Goal: Transaction & Acquisition: Purchase product/service

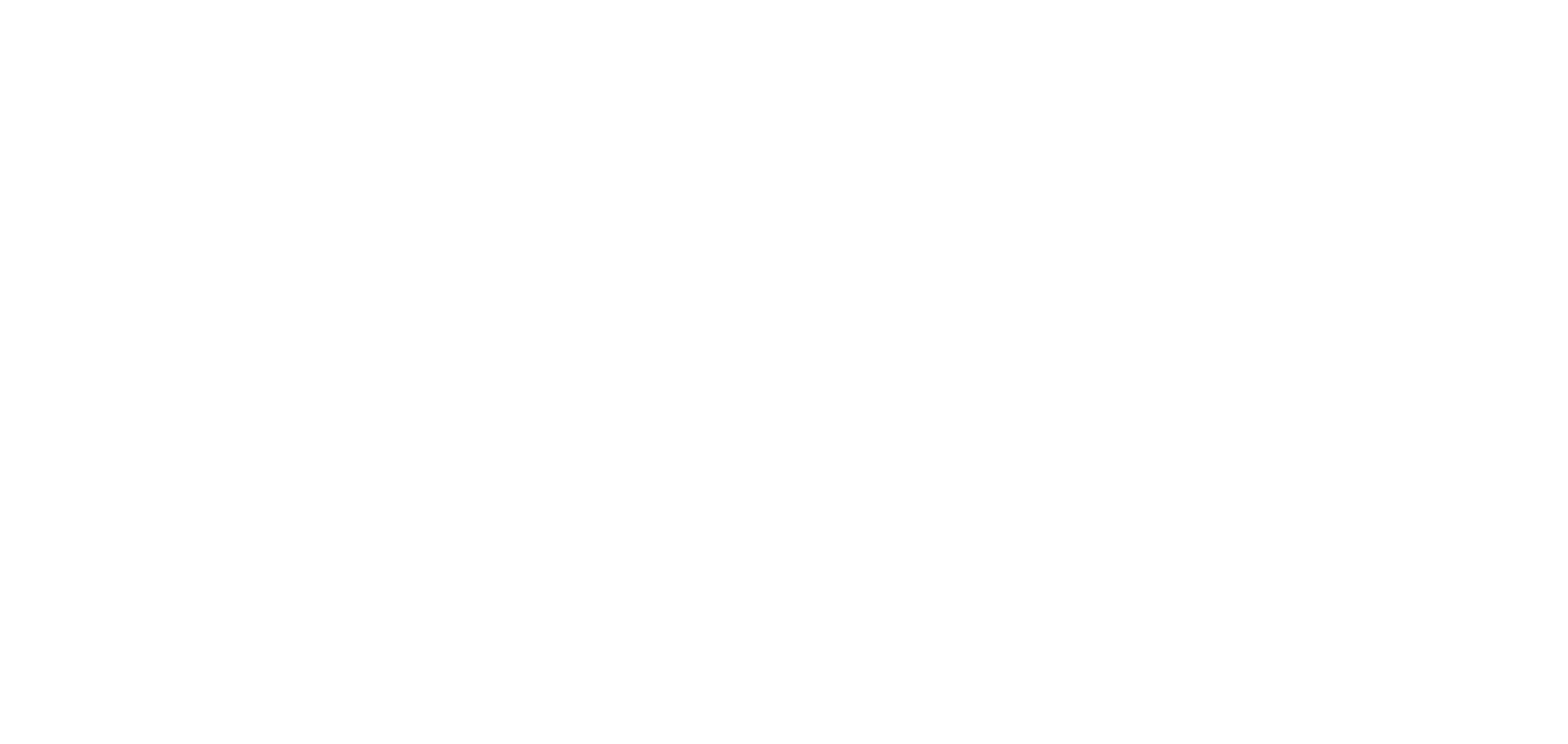
select select "US"
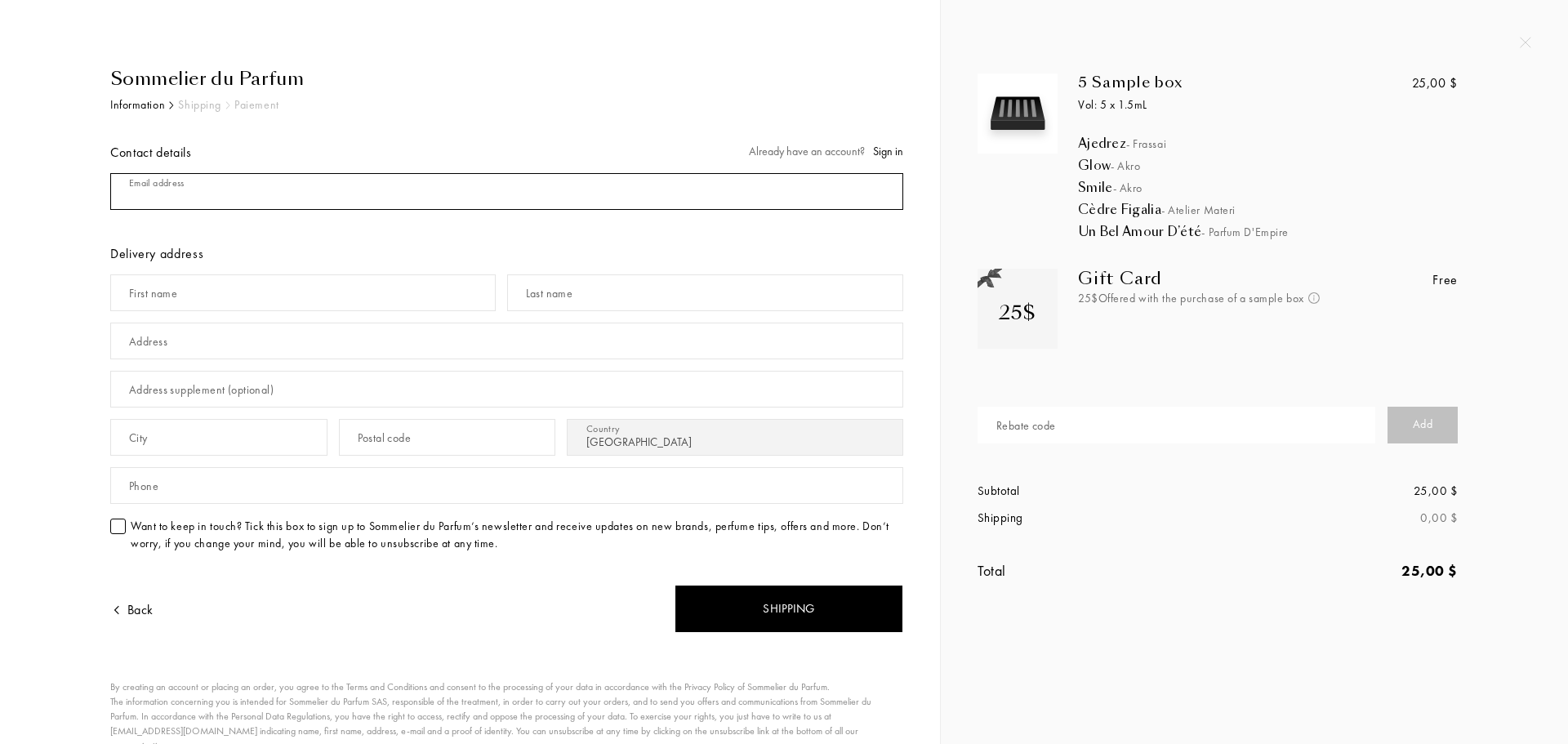
click at [258, 190] on input "mail" at bounding box center [506, 192] width 793 height 37
type input "[EMAIL_ADDRESS][DOMAIN_NAME]"
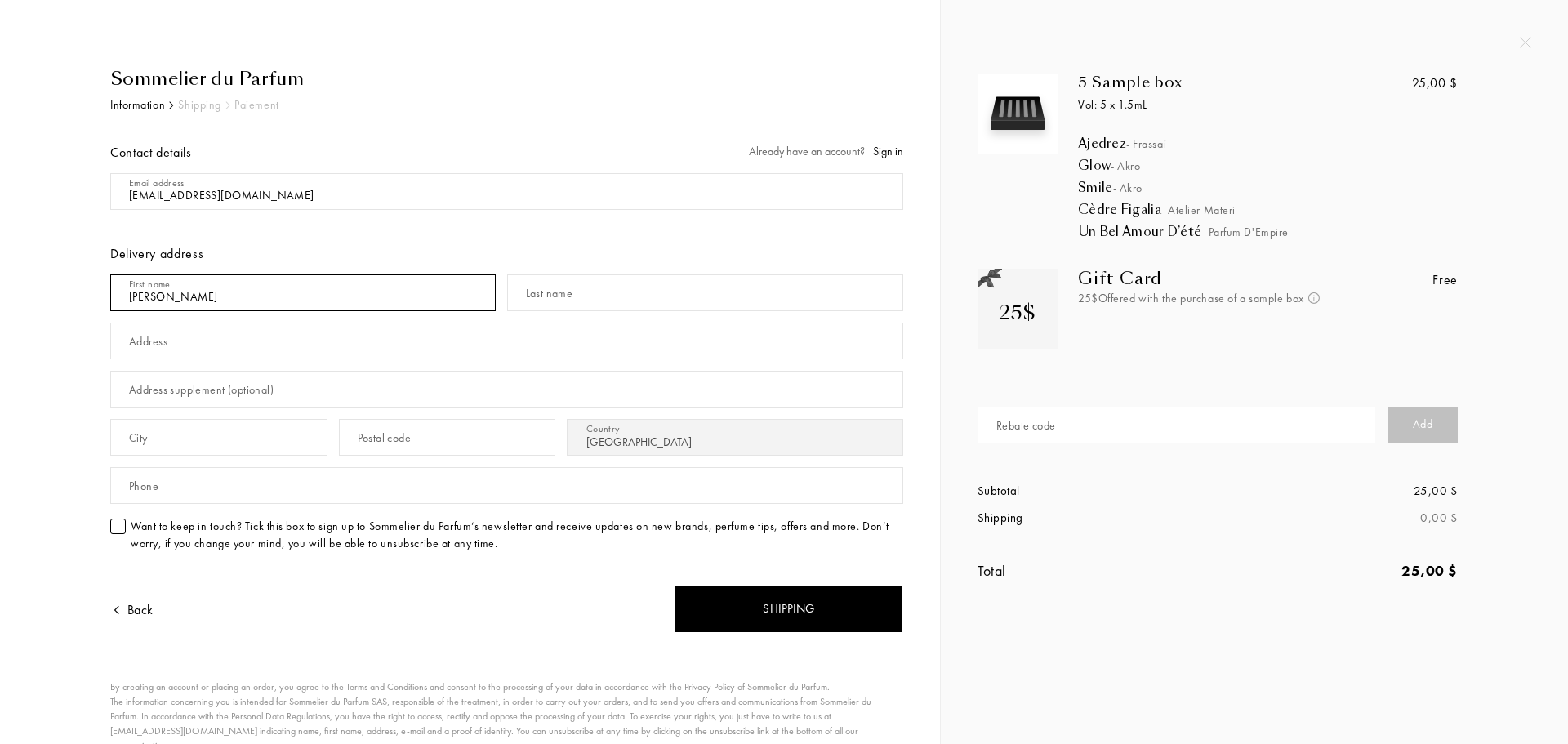
type input "[PERSON_NAME]"
type input "thang"
type input "01231231"
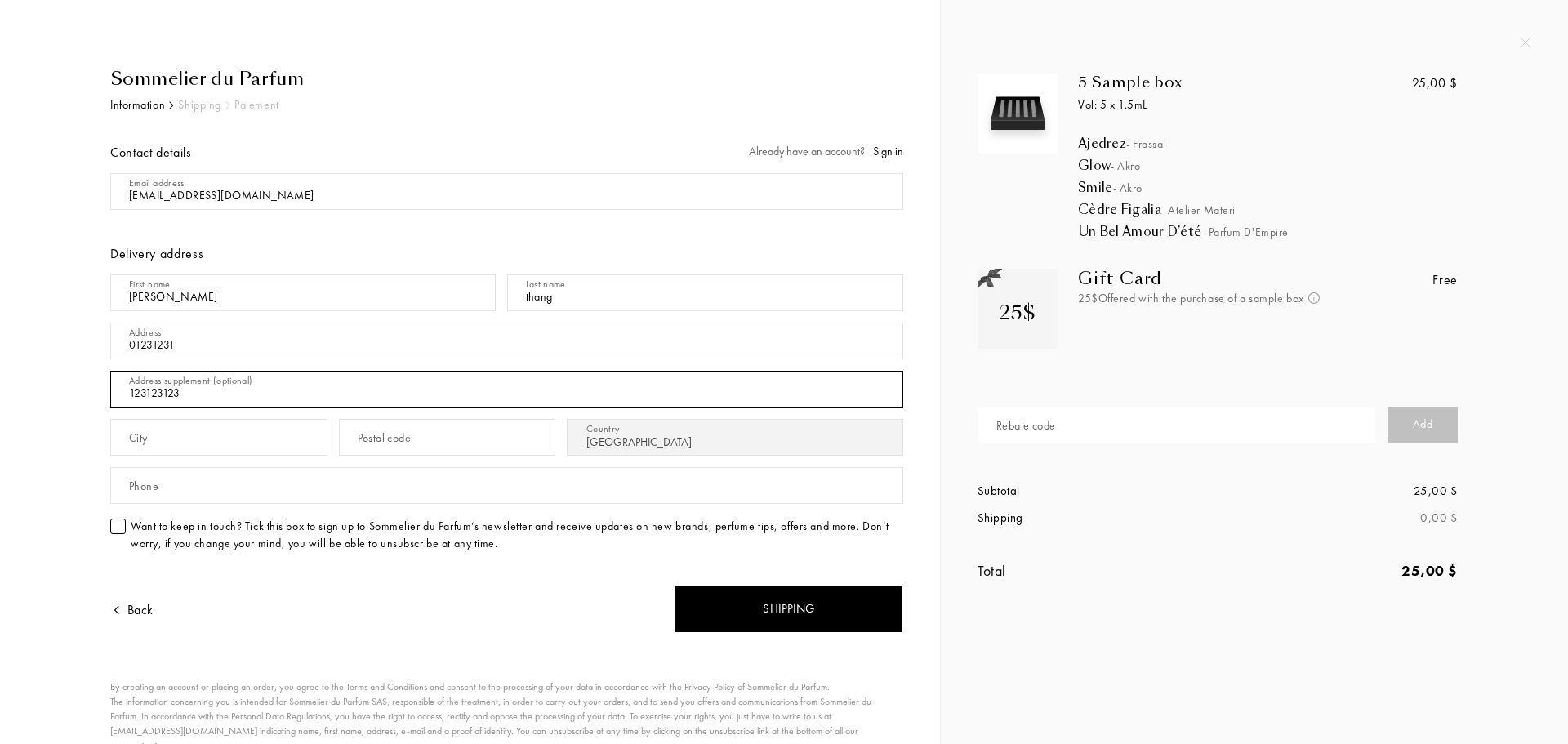
type input "123123123"
type input "12312312"
type input "12312321"
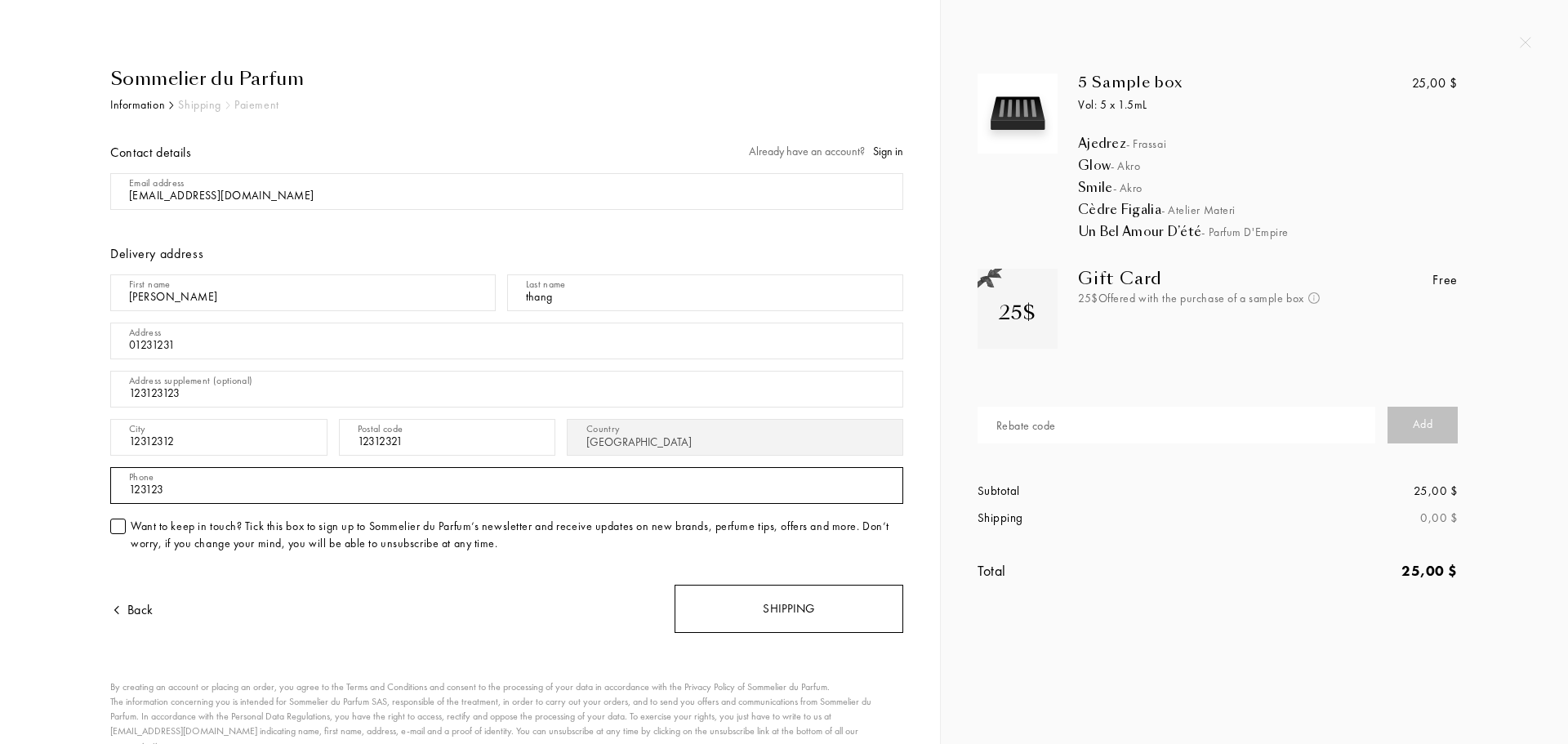
type input "123123"
click at [739, 597] on div "Shipping" at bounding box center [788, 609] width 229 height 48
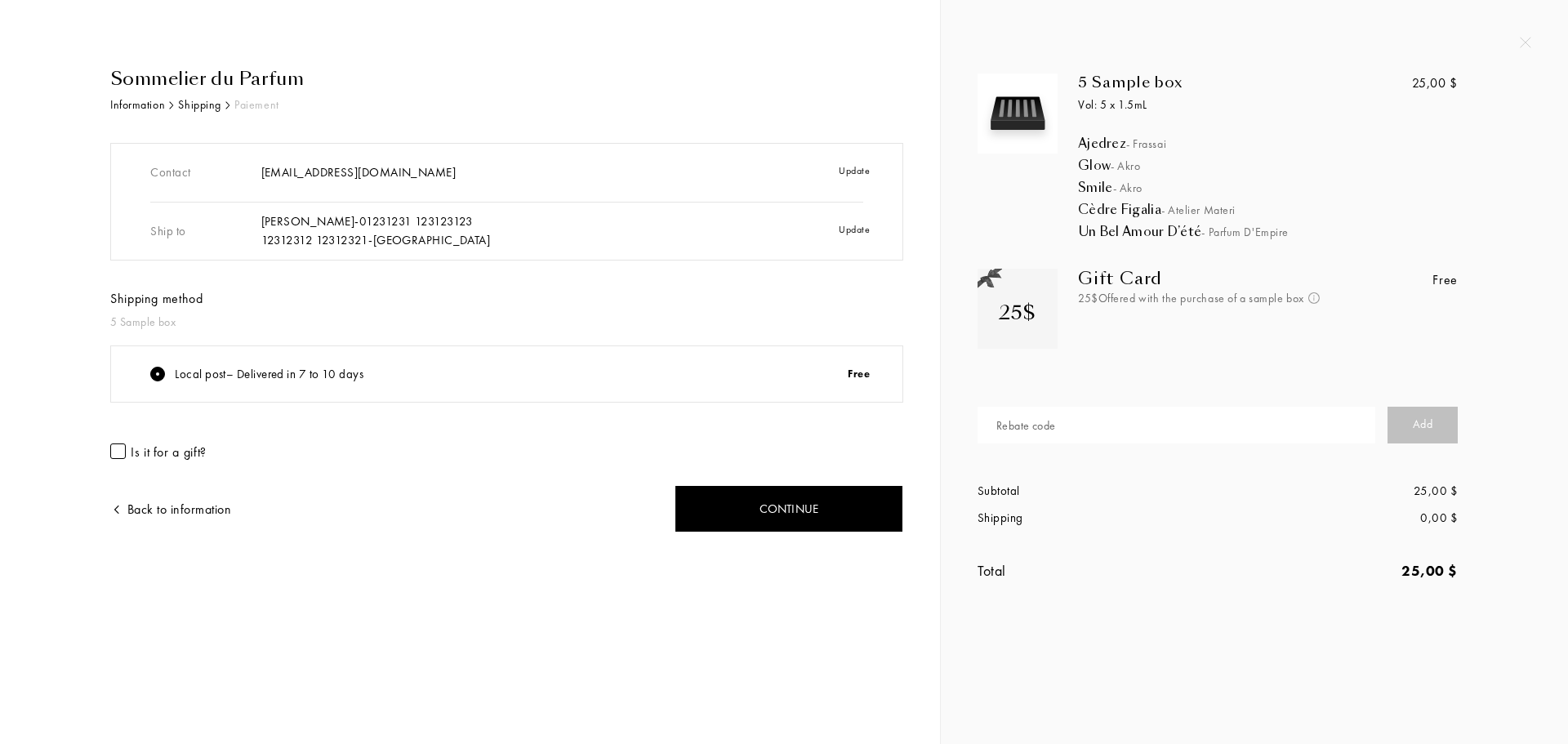
click at [303, 368] on div "Local post – Delivered in 7 to 10 days" at bounding box center [269, 374] width 189 height 18
click at [366, 332] on div "Contact hvthang002@gmail.com Update Ship to hoang thang - 01231231 123123123 12…" at bounding box center [506, 304] width 793 height 322
click at [176, 323] on div "5 Sample box" at bounding box center [506, 323] width 793 height 18
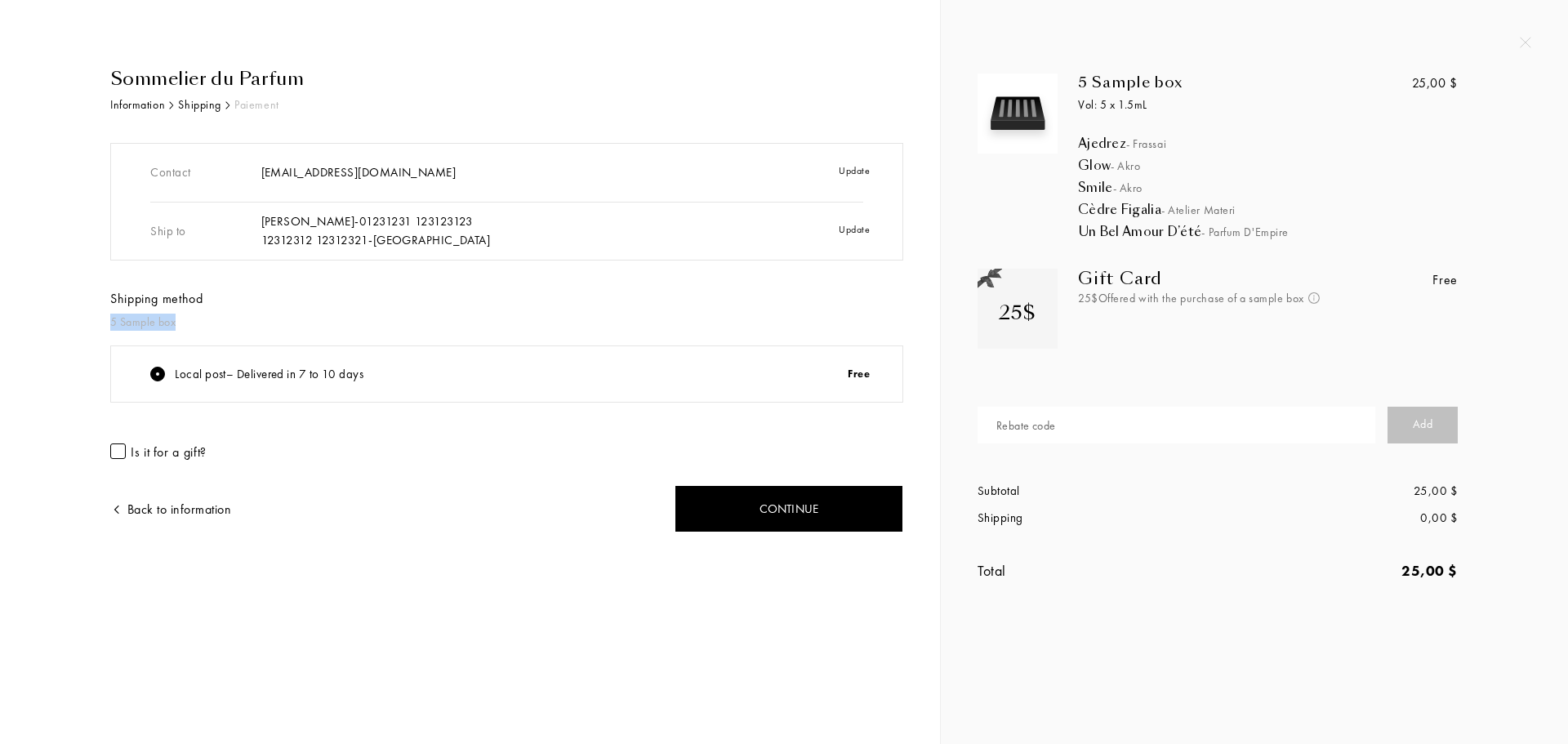
click at [176, 323] on div "5 Sample box" at bounding box center [506, 323] width 793 height 18
click at [245, 328] on div "5 Sample box" at bounding box center [506, 323] width 793 height 18
click at [243, 380] on div "Local post – Delivered in 7 to 10 days" at bounding box center [269, 374] width 189 height 18
click at [262, 332] on div "Contact hvthang002@gmail.com Update Ship to hoang thang - 01231231 123123123 12…" at bounding box center [506, 304] width 793 height 322
click at [149, 463] on div "Local post – Delivered in 7 to 10 days Free Is it for a gift?" at bounding box center [506, 405] width 793 height 120
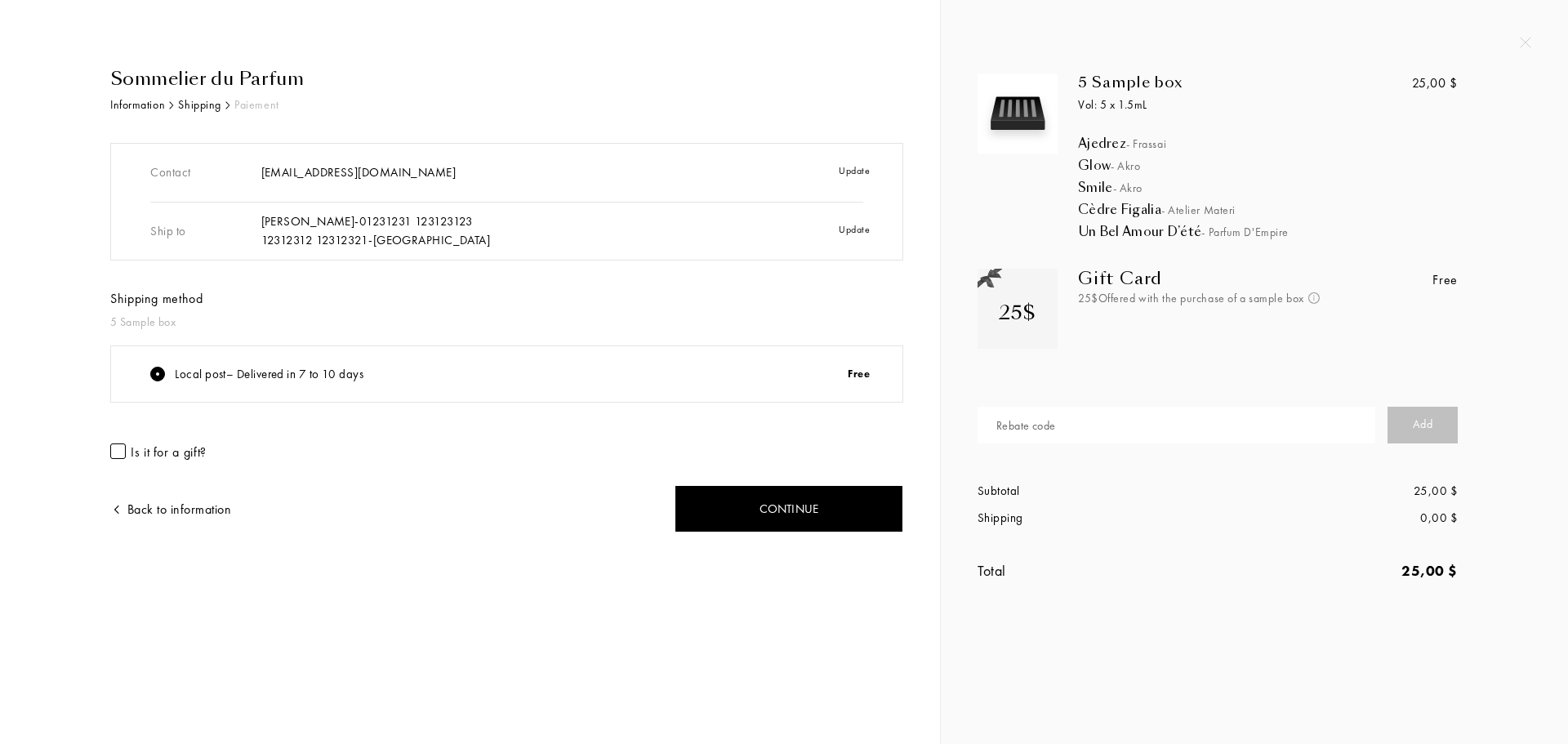
click at [114, 452] on div at bounding box center [118, 452] width 16 height 16
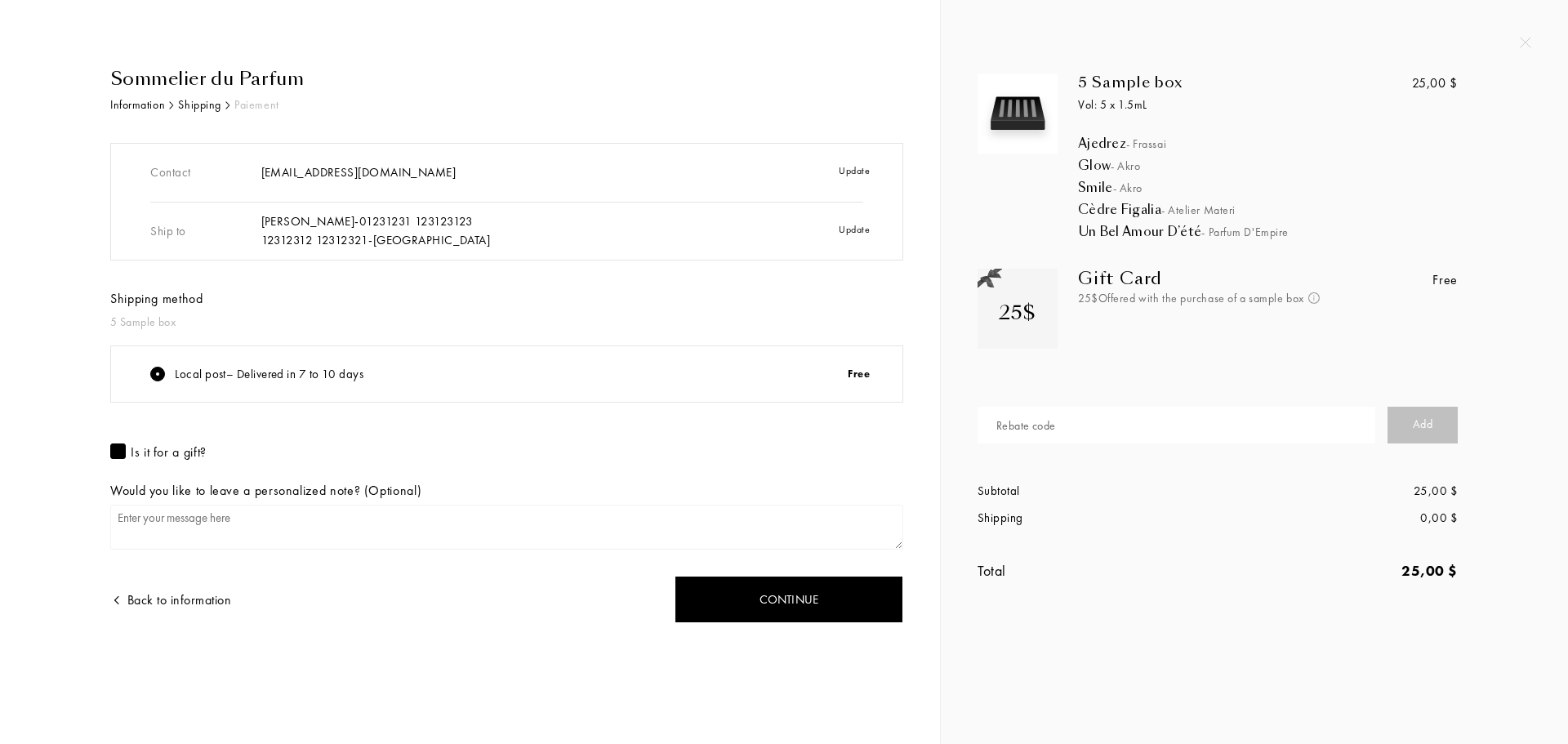
click at [114, 452] on div at bounding box center [118, 452] width 16 height 16
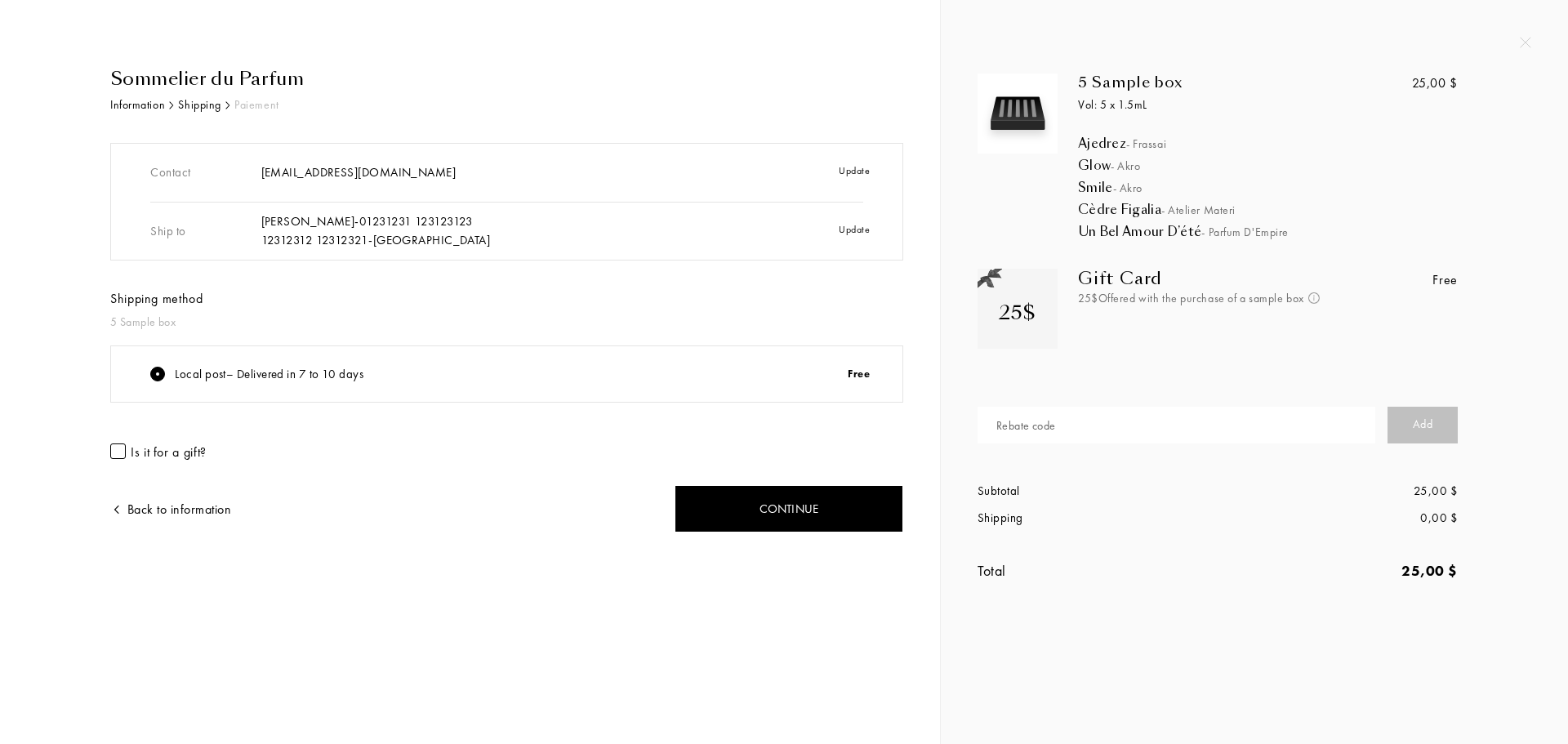
click at [114, 452] on div at bounding box center [118, 452] width 16 height 16
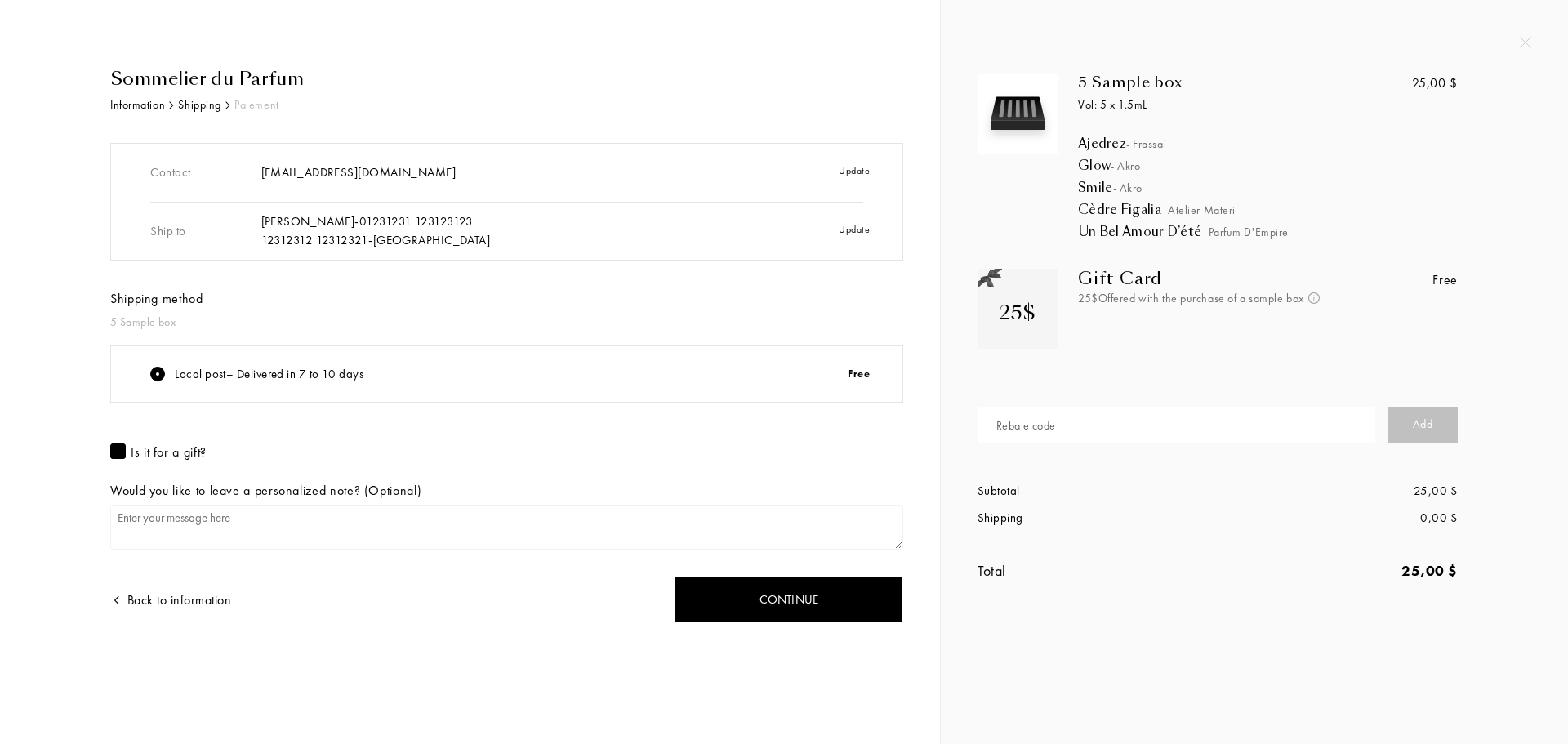
click at [114, 452] on div at bounding box center [118, 452] width 16 height 16
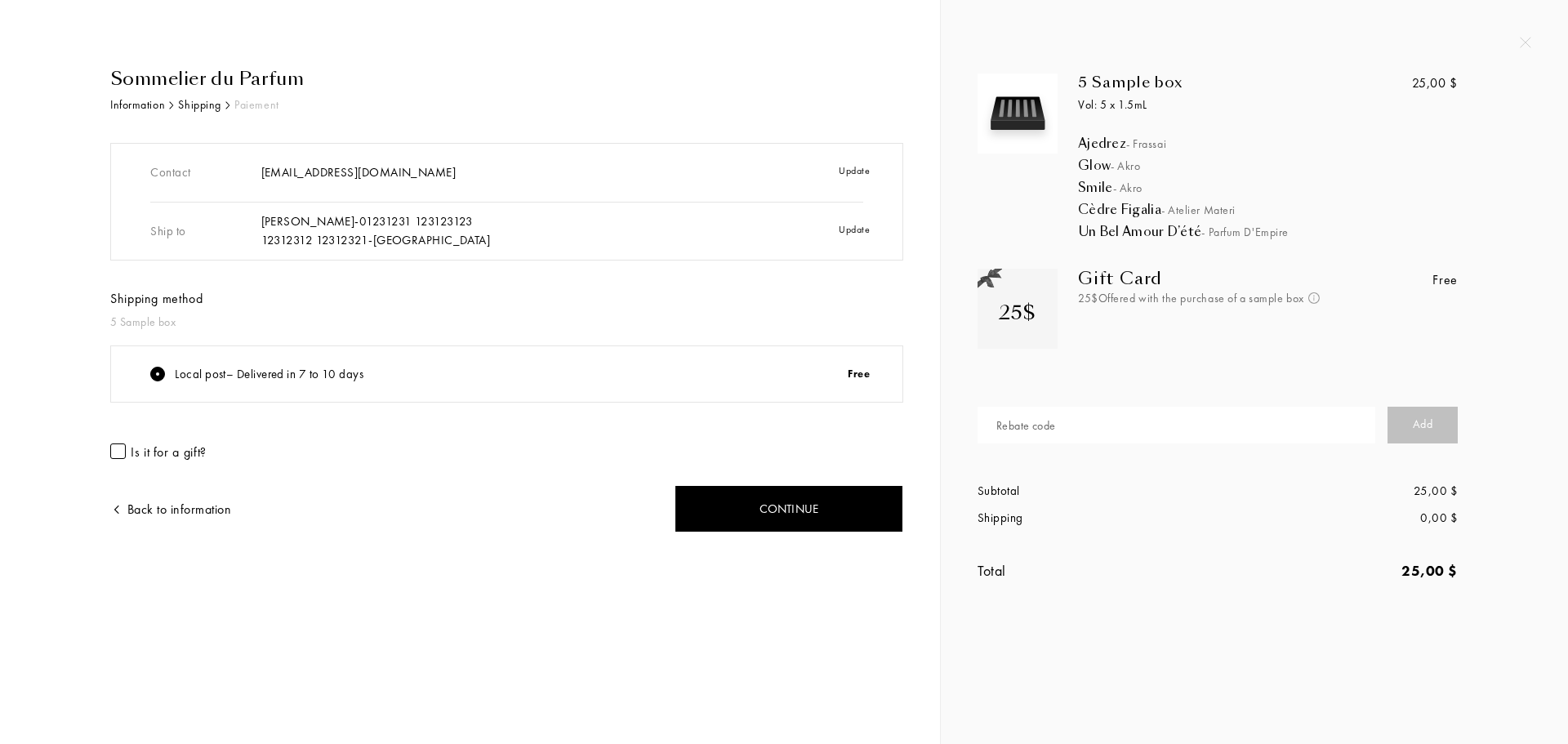
click at [114, 452] on div at bounding box center [118, 452] width 16 height 16
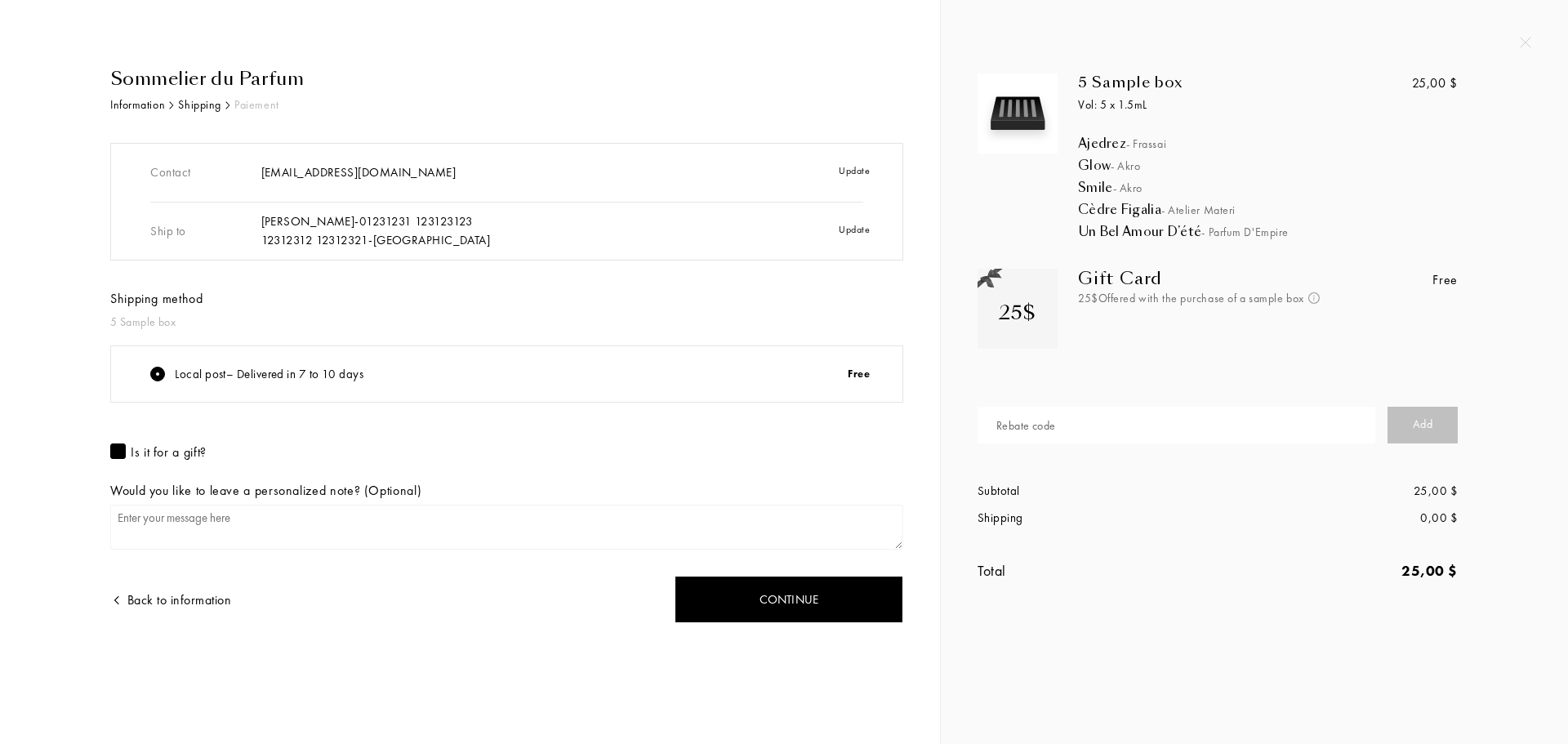
click at [114, 452] on div at bounding box center [118, 452] width 16 height 16
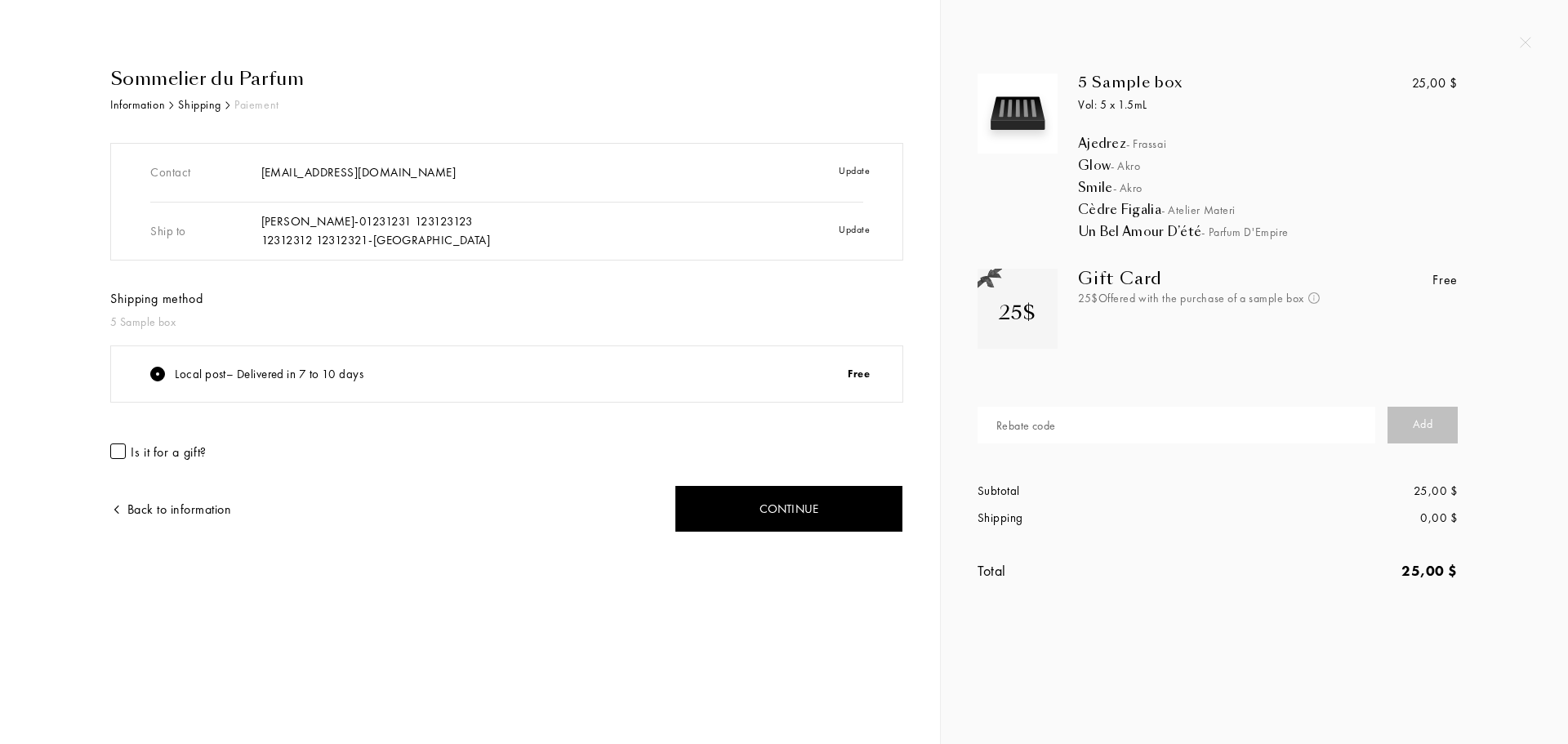
click at [114, 452] on div at bounding box center [118, 452] width 16 height 16
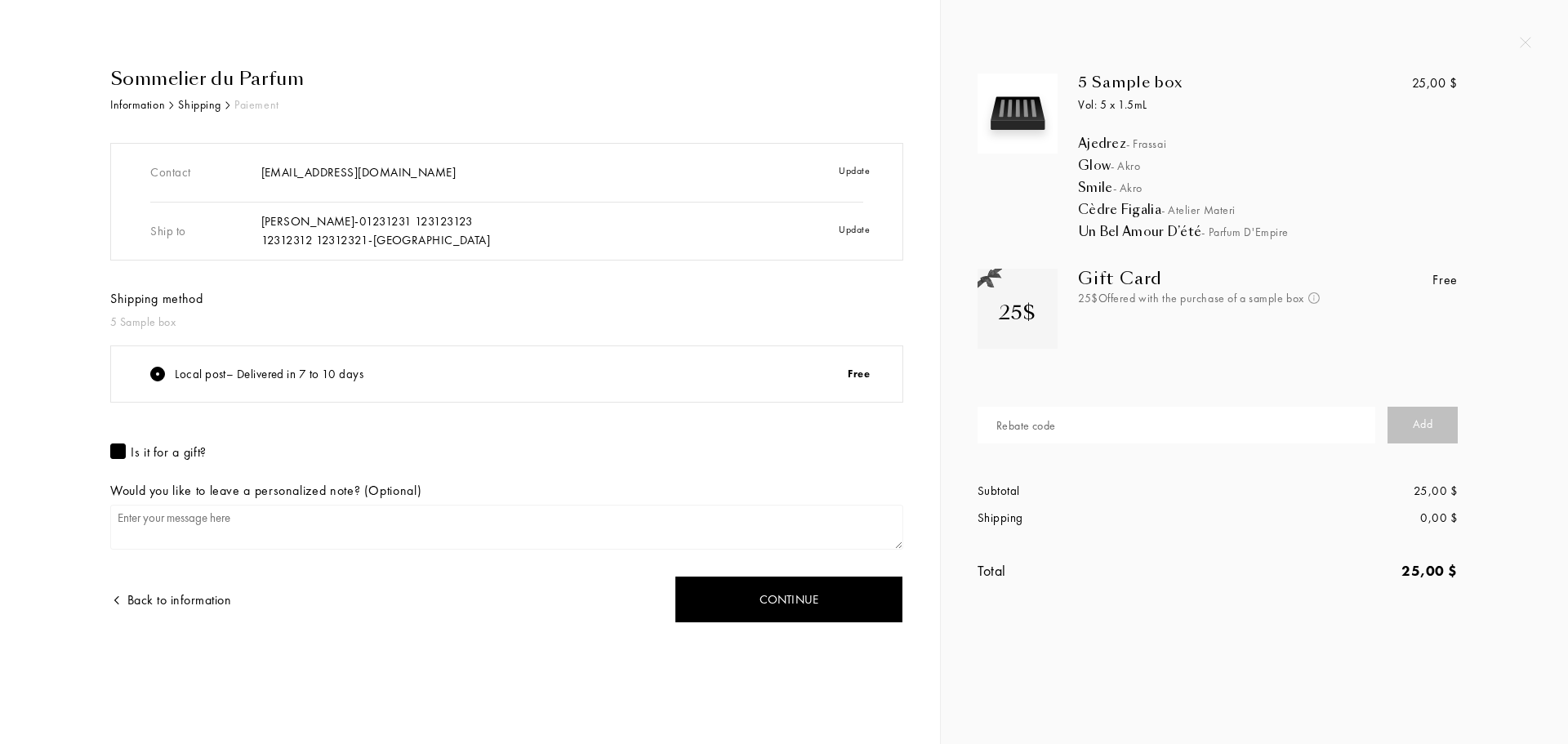
click at [114, 452] on div at bounding box center [118, 452] width 16 height 16
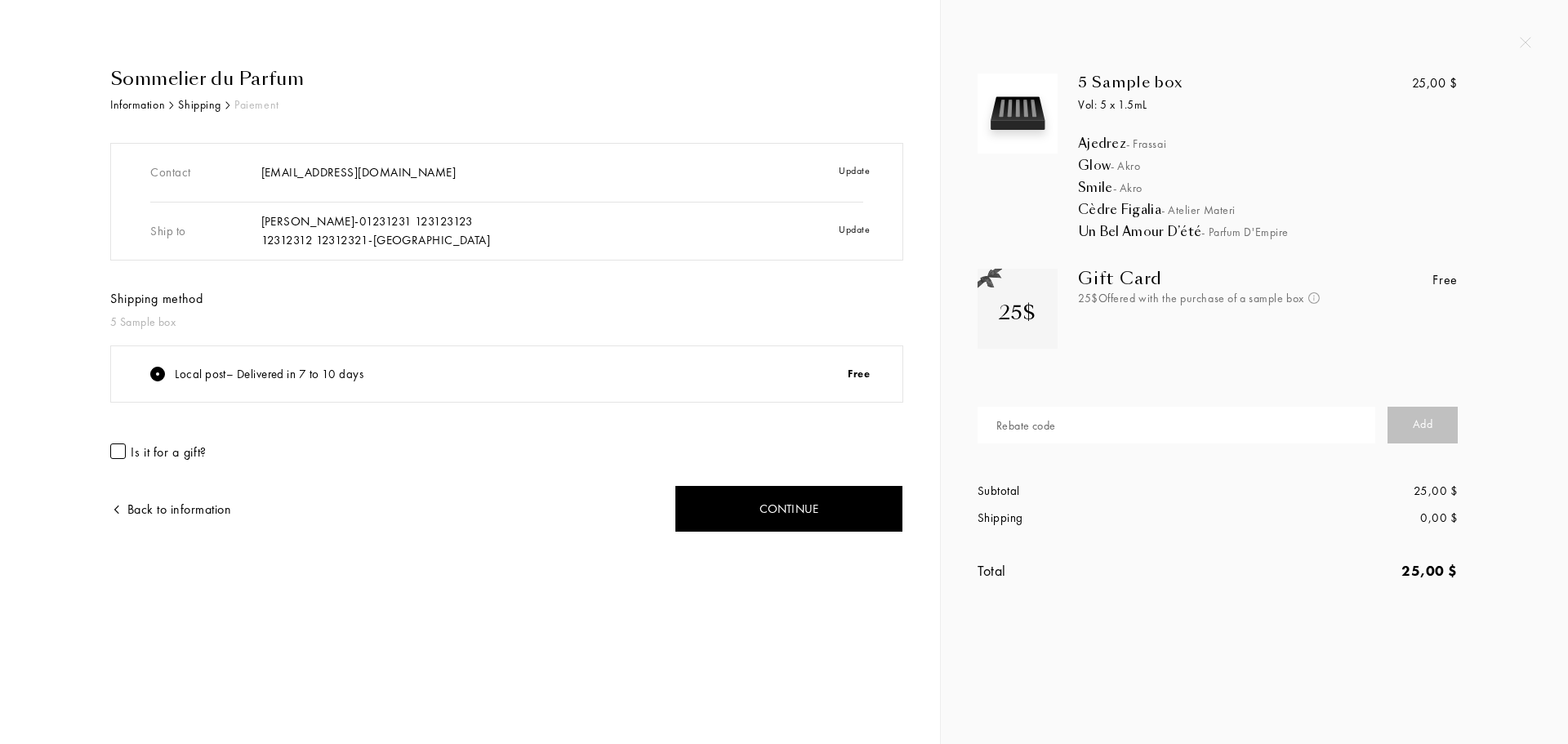
click at [114, 452] on div at bounding box center [118, 452] width 16 height 16
